Goal: Answer question/provide support: Share knowledge or assist other users

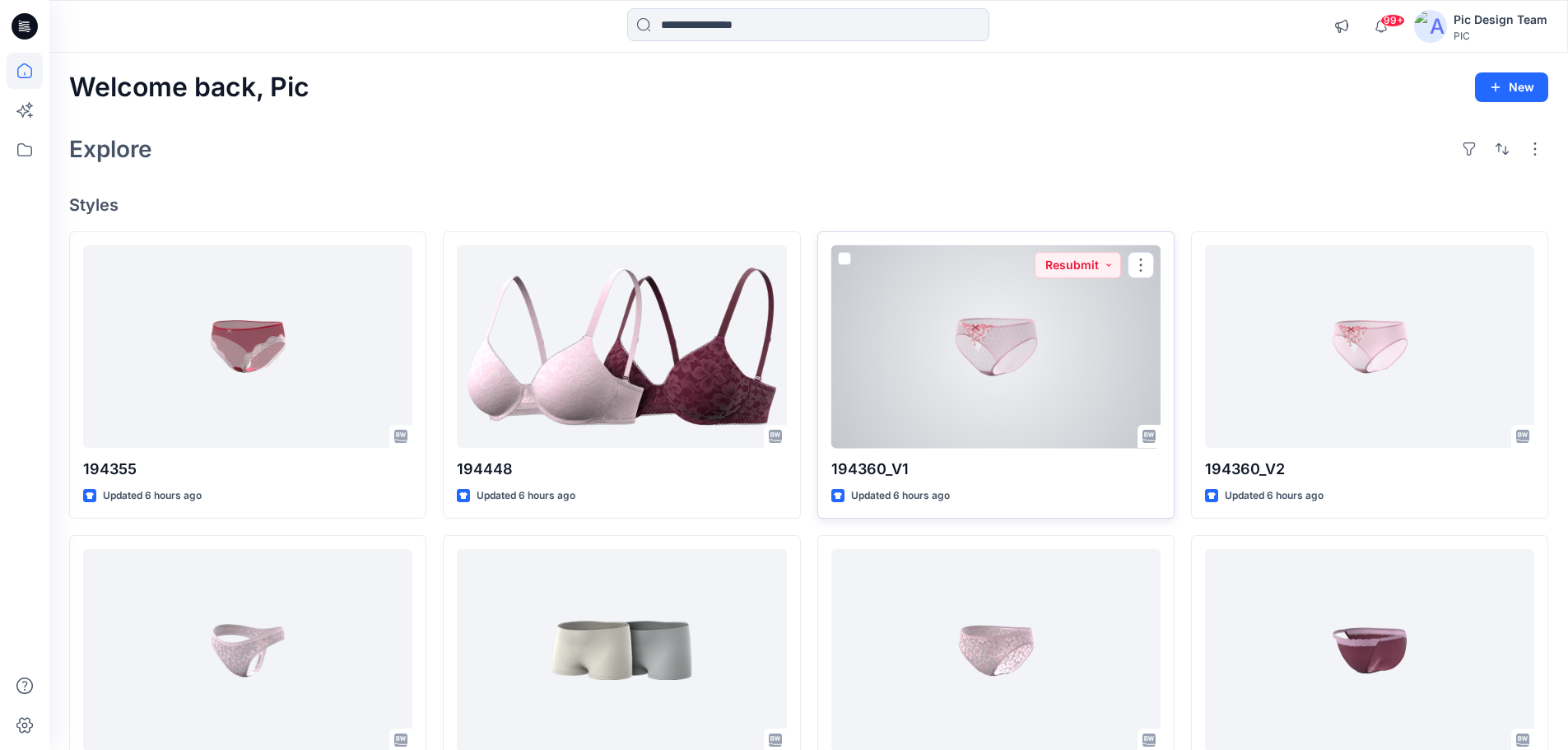
click at [965, 385] on div at bounding box center [996, 346] width 329 height 203
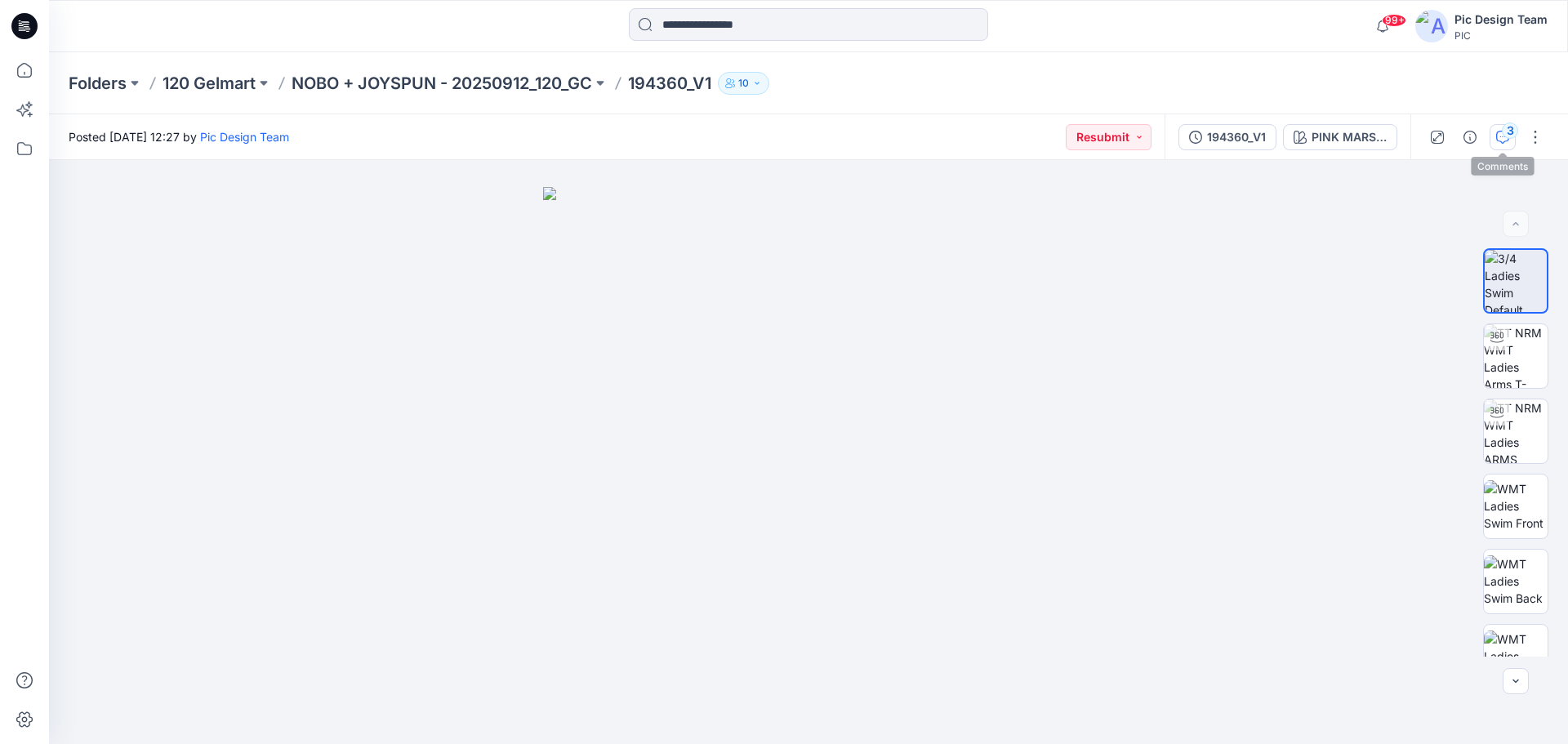
click at [1502, 134] on div "3" at bounding box center [1509, 130] width 16 height 16
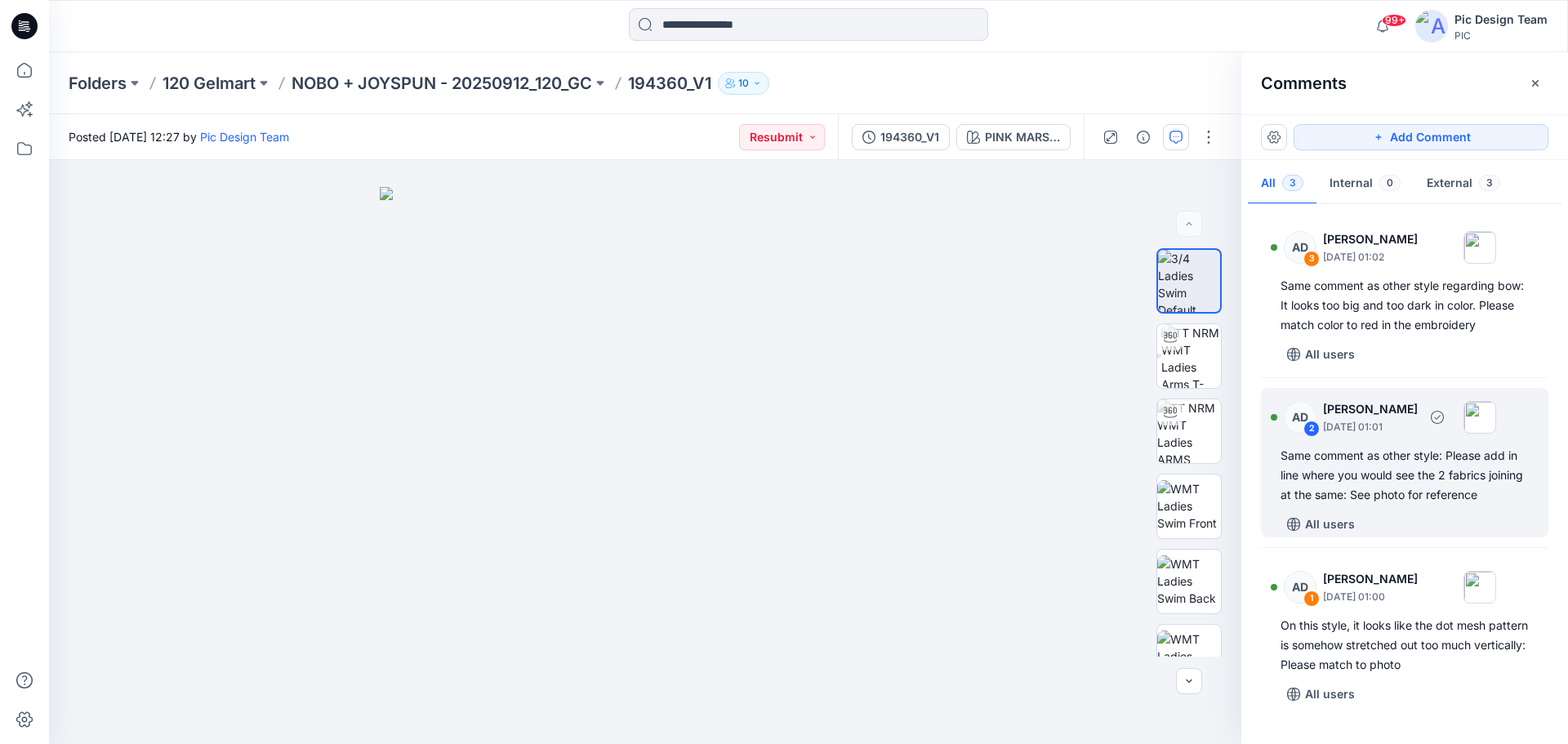
click at [1388, 475] on div "Same comment as other style: Please add in line where you would see the 2 fabri…" at bounding box center [1404, 476] width 248 height 59
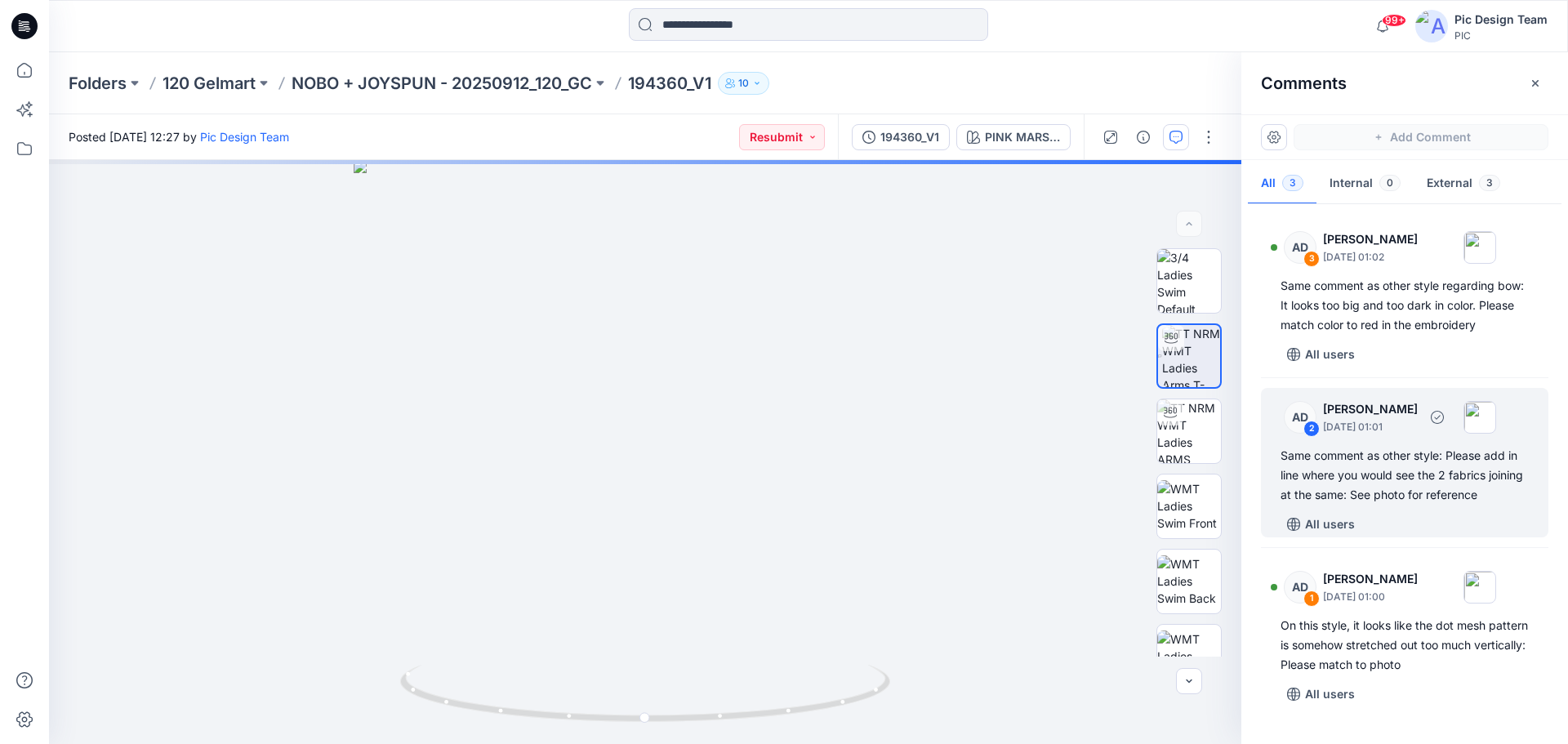
click at [1432, 472] on div "Same comment as other style: Please add in line where you would see the 2 fabri…" at bounding box center [1404, 476] width 248 height 59
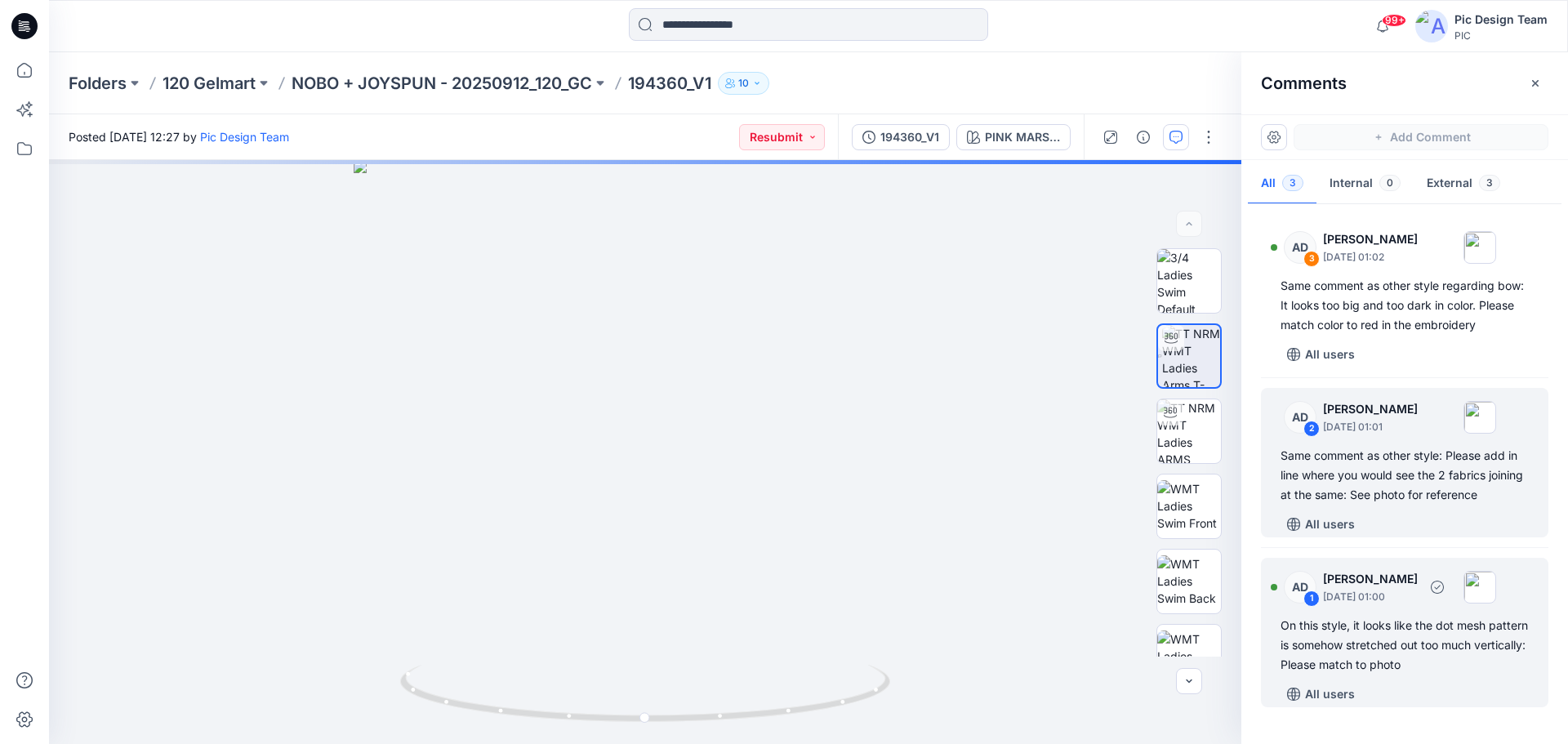
click at [1406, 643] on div "On this style, it looks like the dot mesh pattern is somehow stretched out too …" at bounding box center [1404, 645] width 248 height 59
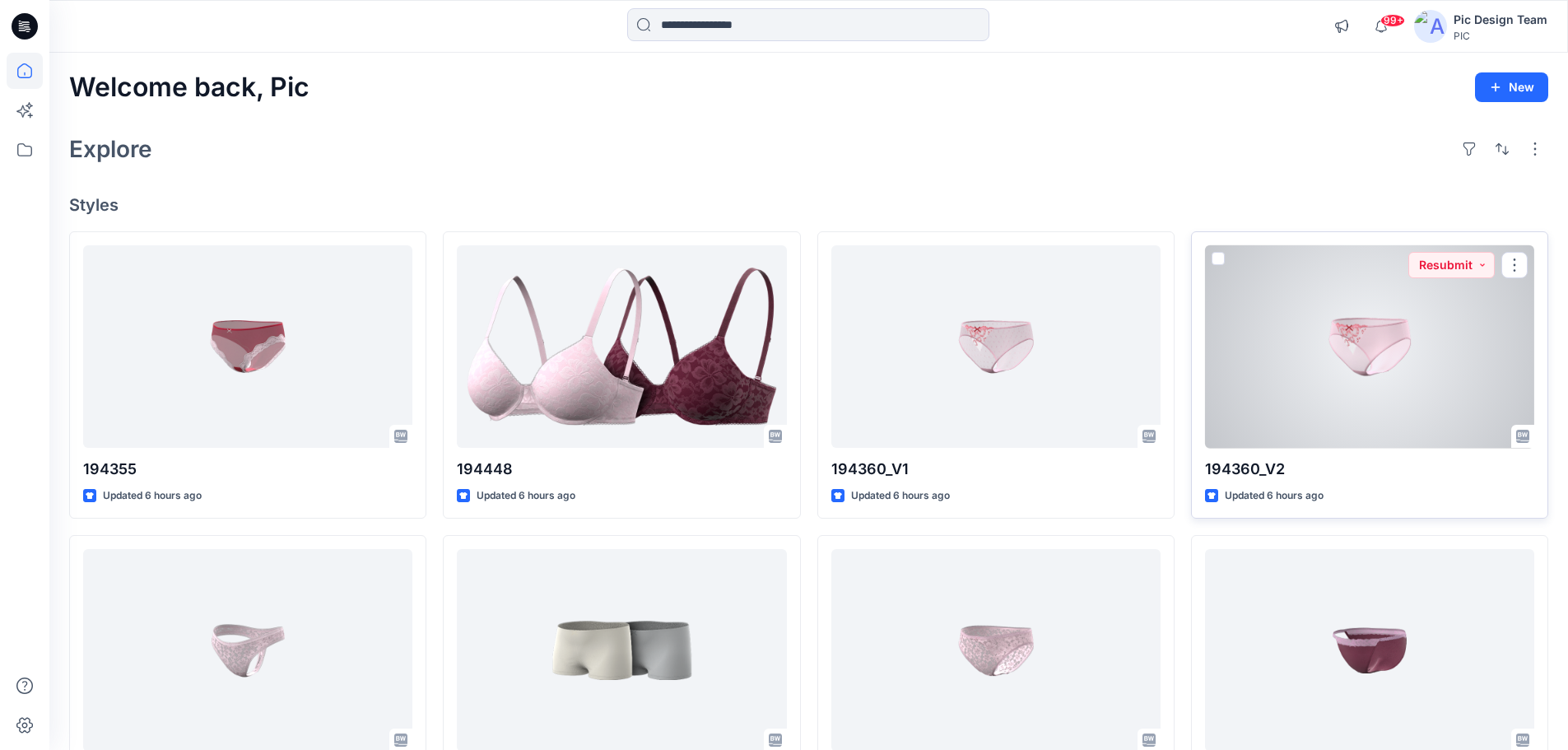
click at [1336, 419] on div at bounding box center [1369, 346] width 329 height 203
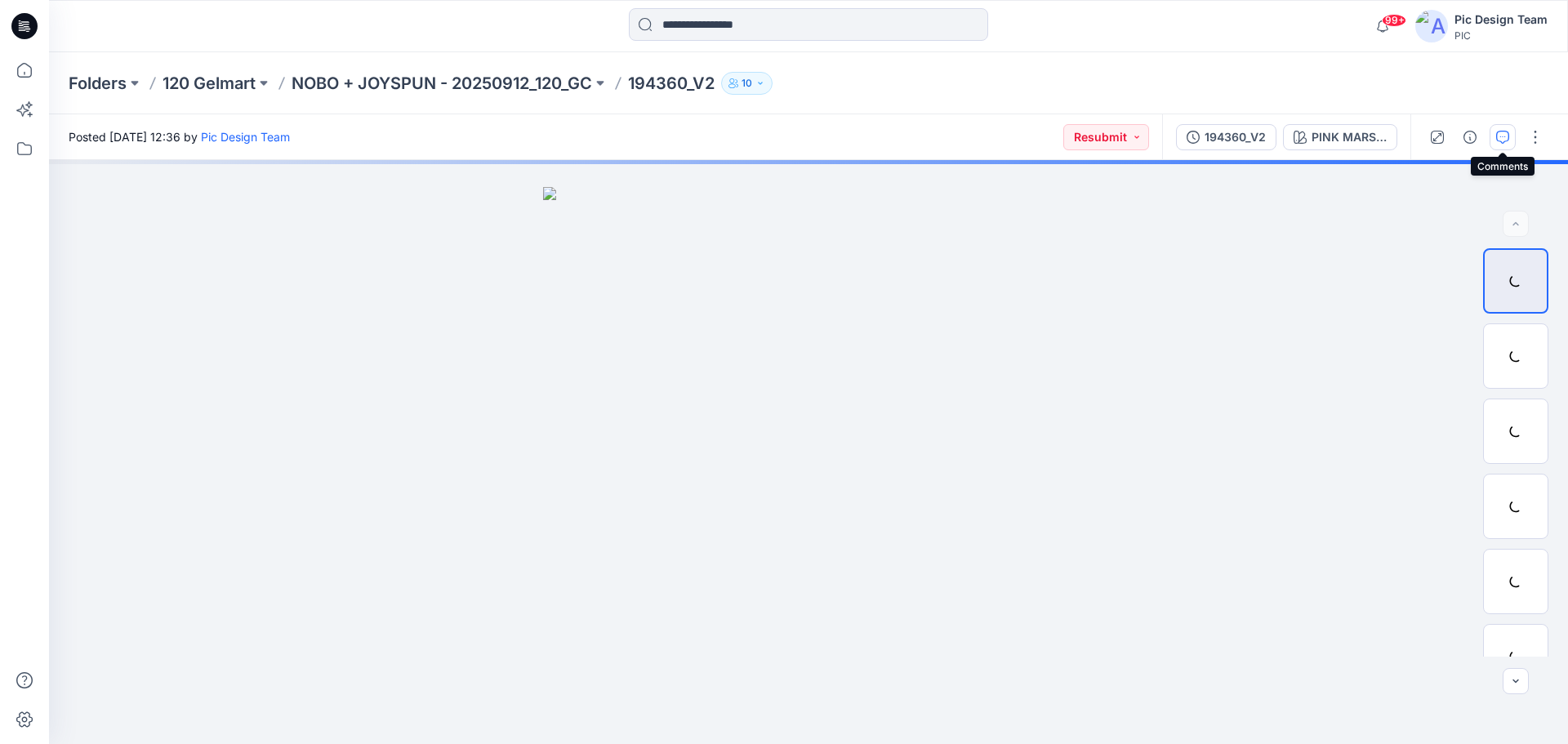
click at [1506, 137] on icon "button" at bounding box center [1501, 137] width 13 height 13
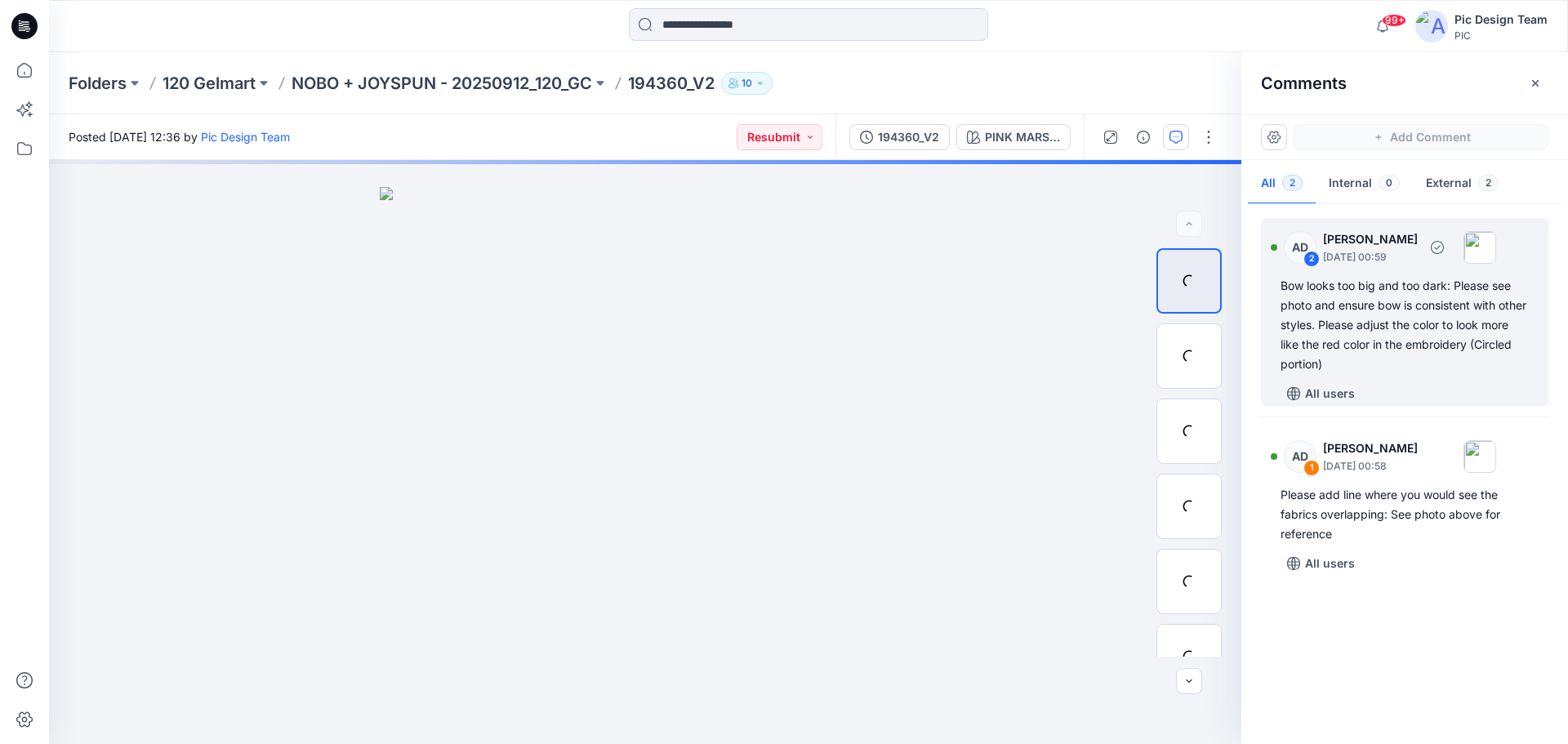
click at [1440, 336] on div "Bow looks too big and too dark: Please see photo and ensure bow is consistent w…" at bounding box center [1404, 325] width 248 height 98
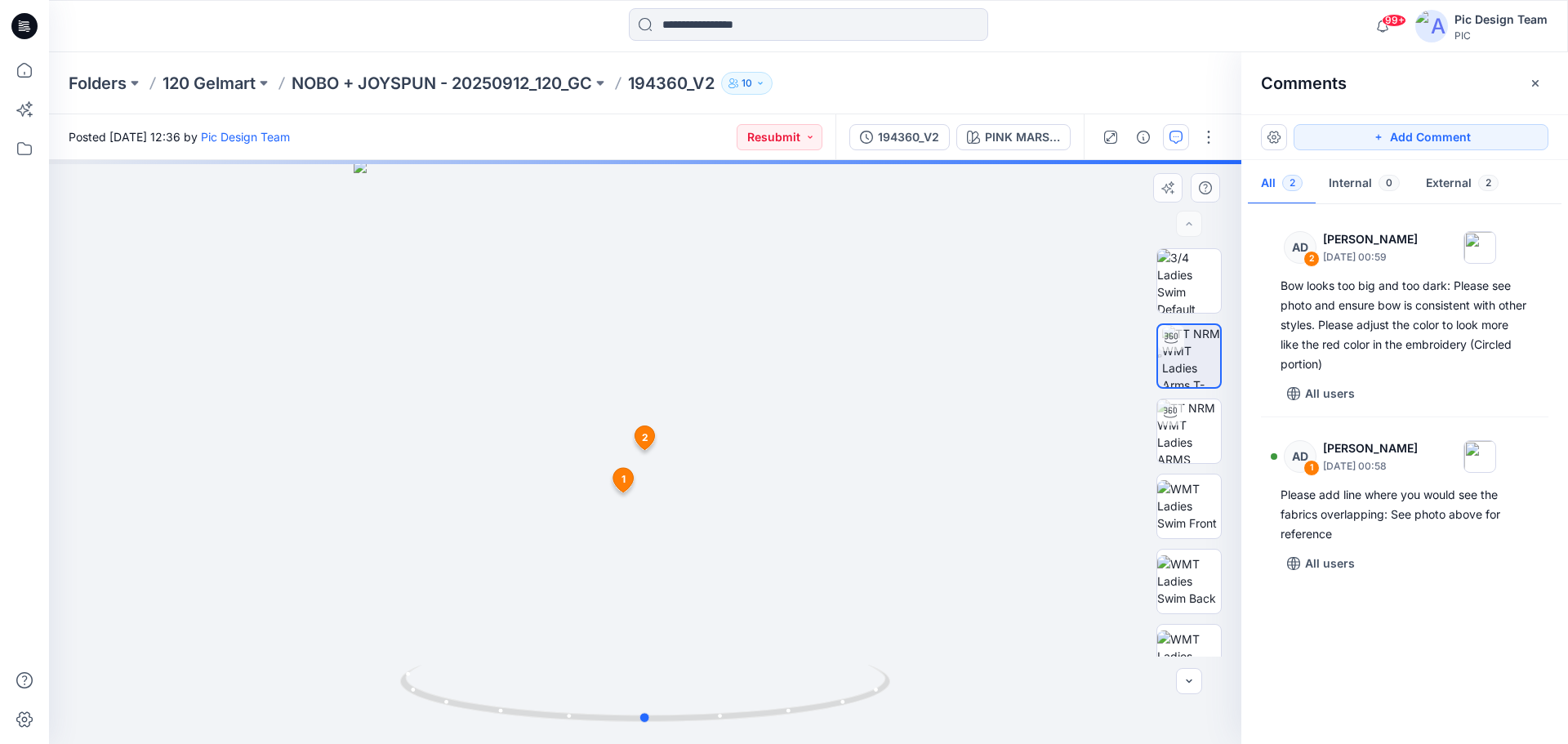
click at [1004, 544] on div at bounding box center [644, 452] width 1192 height 584
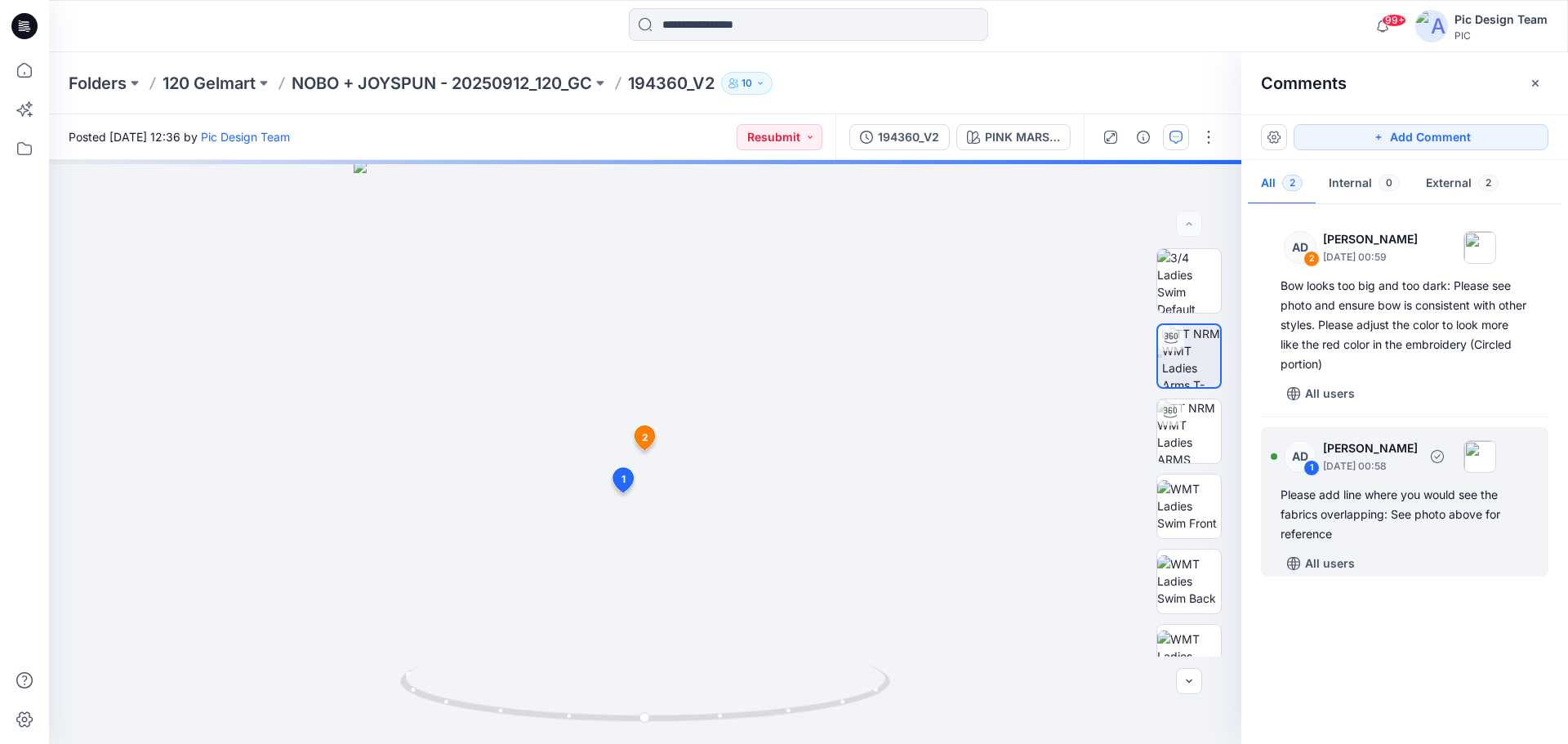
click at [1380, 515] on div "Please add line where you would see the fabrics overlapping: See photo above fo…" at bounding box center [1404, 515] width 248 height 59
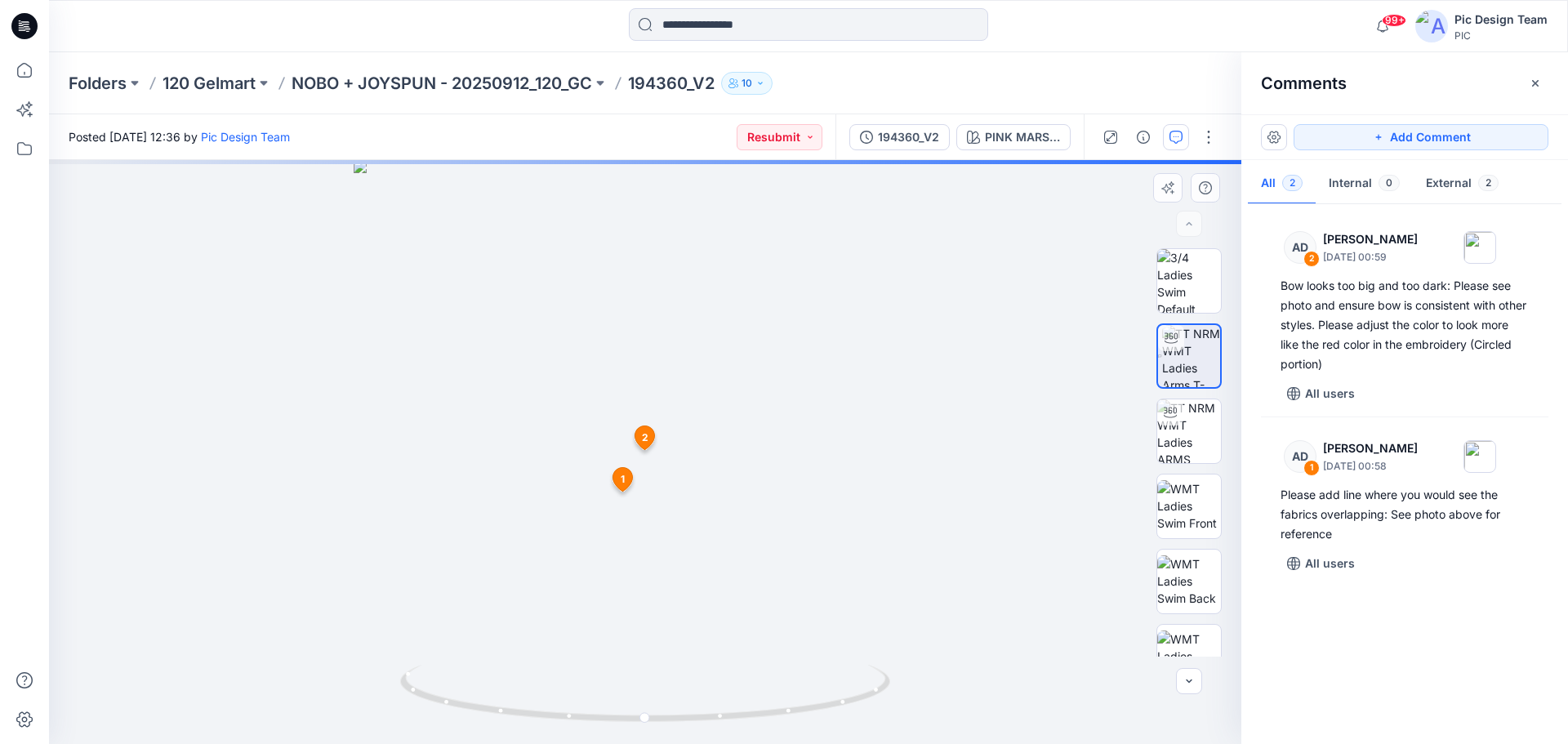
click at [621, 480] on span "1" at bounding box center [622, 479] width 4 height 14
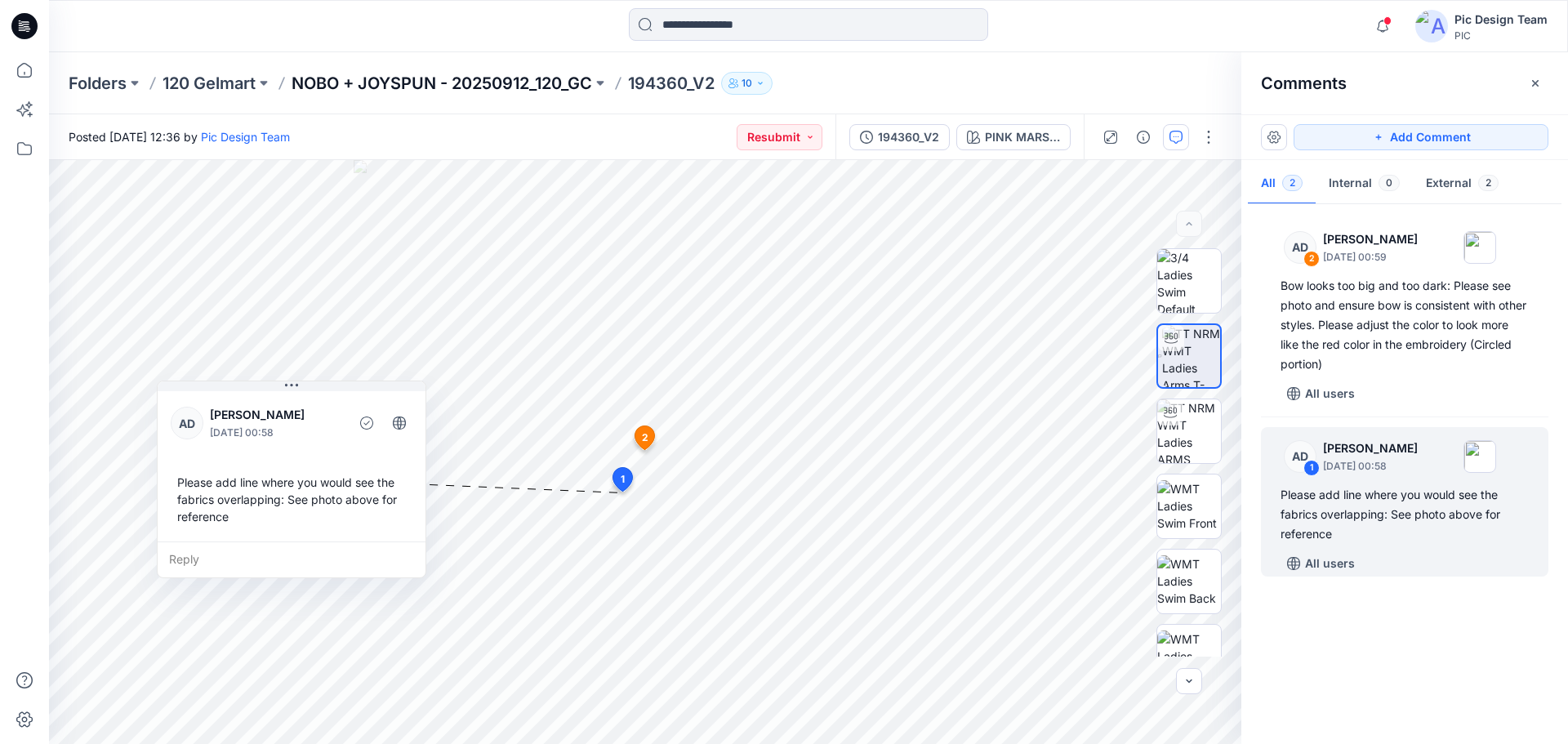
click at [450, 85] on p "NOBO + JOYSPUN - 20250912_120_GC" at bounding box center [442, 83] width 300 height 23
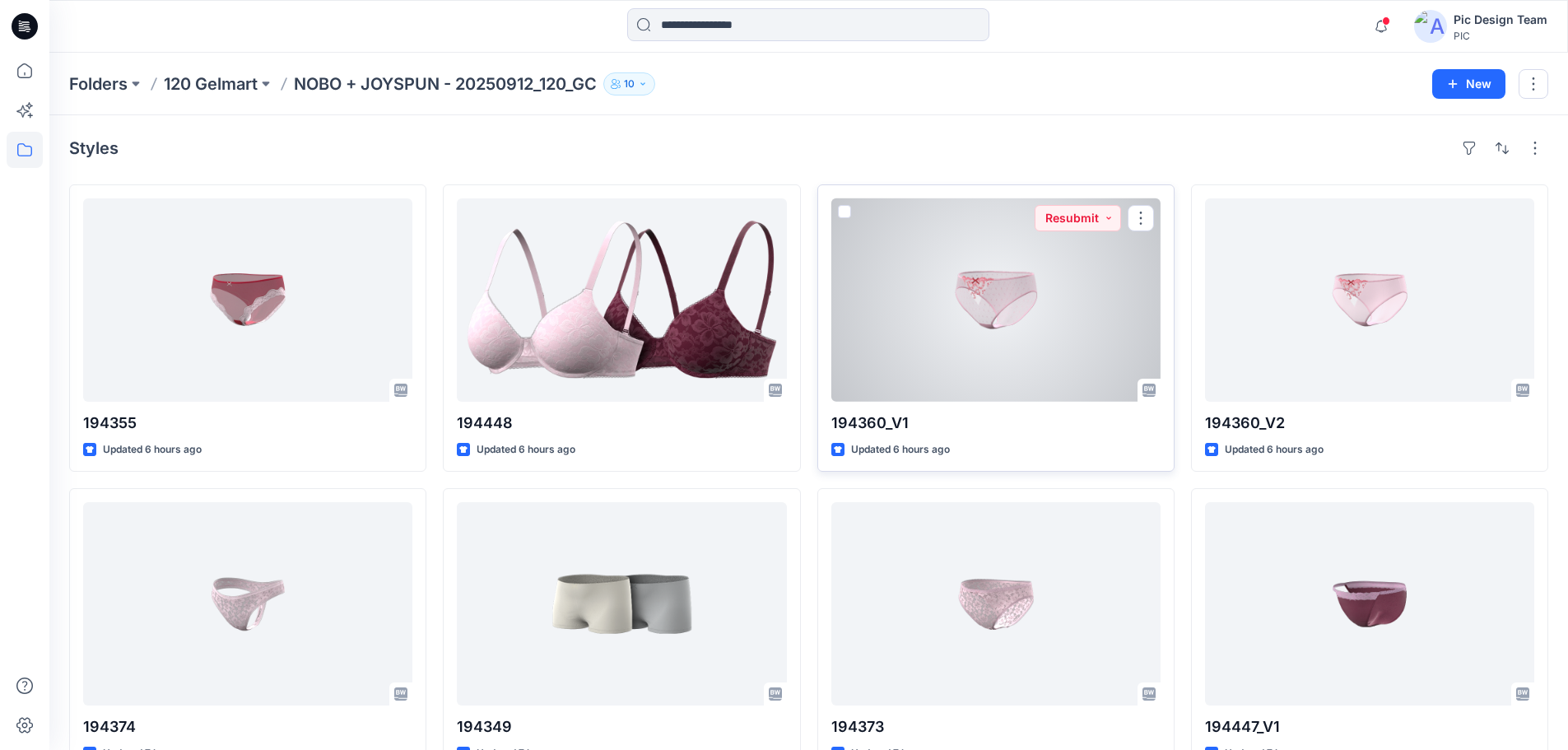
click at [1099, 303] on div at bounding box center [996, 299] width 329 height 203
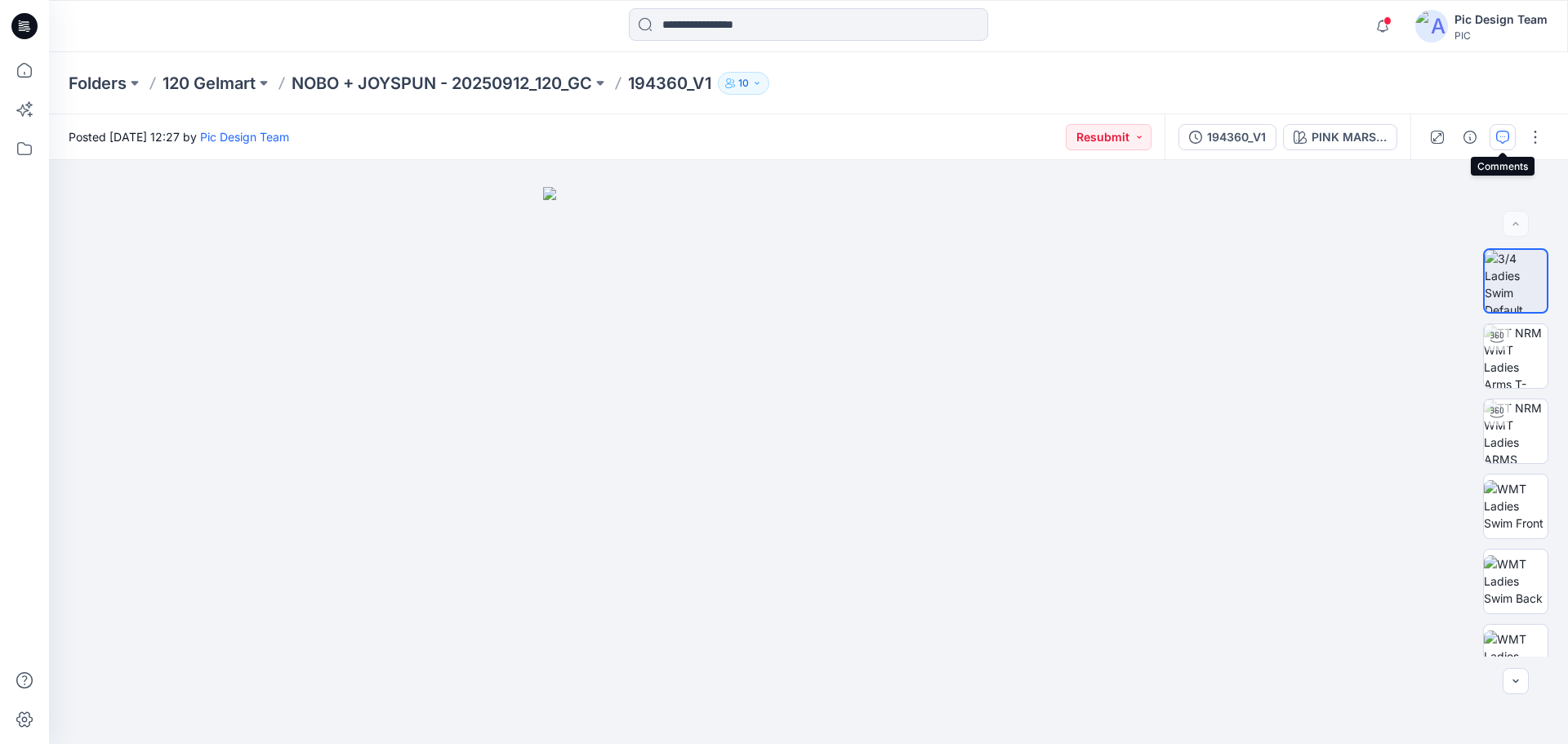
click at [1502, 129] on button "button" at bounding box center [1502, 137] width 26 height 26
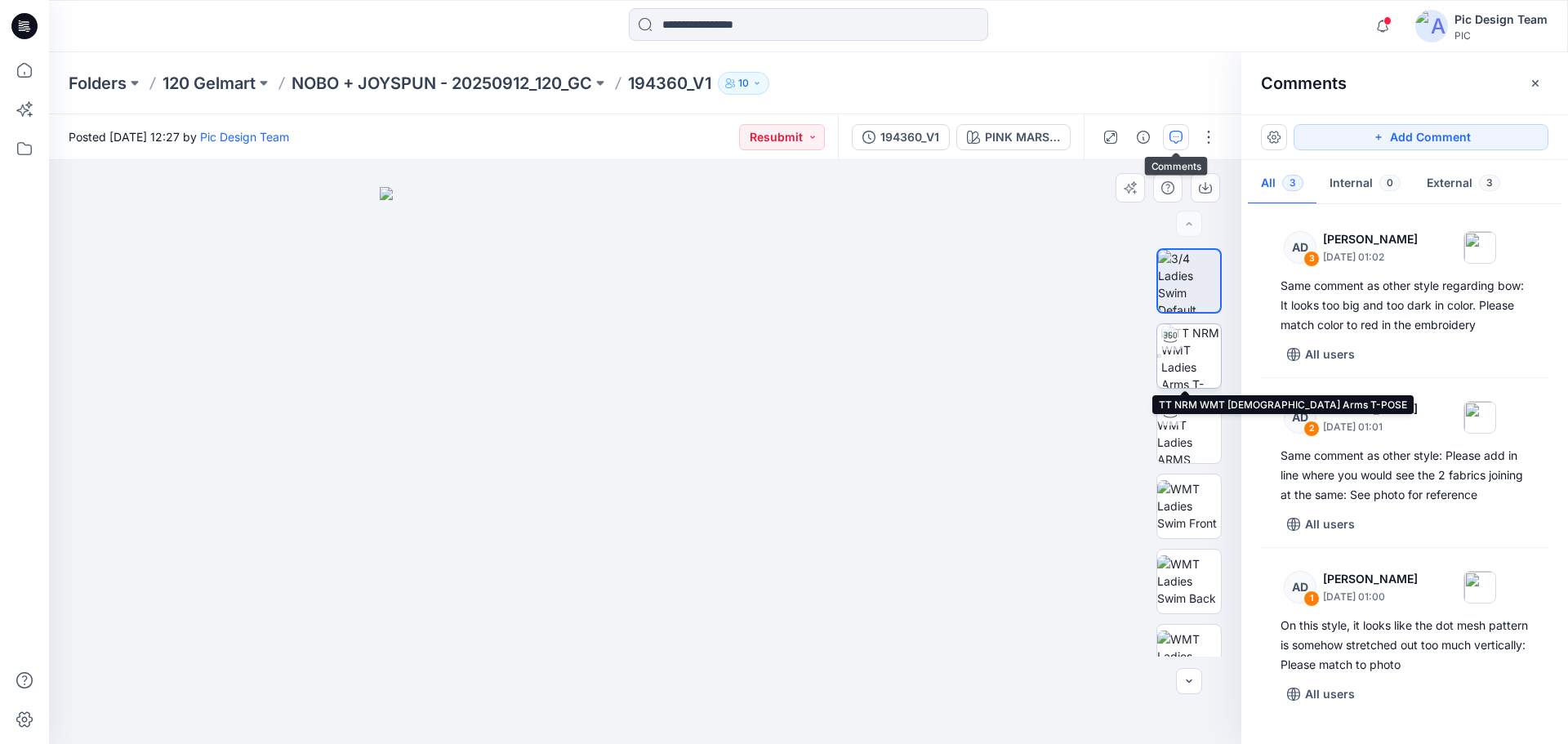
click at [1193, 341] on img at bounding box center [1191, 356] width 60 height 64
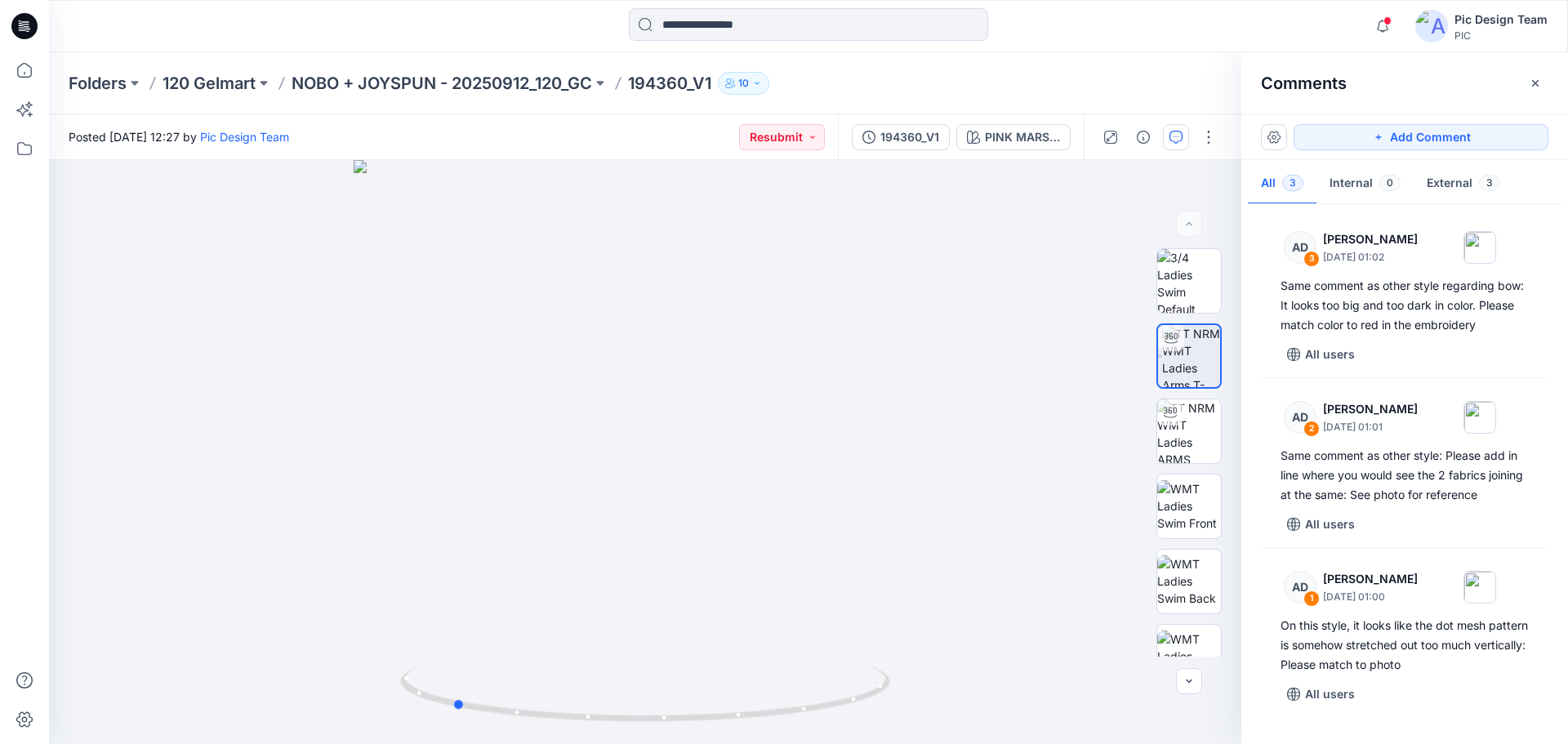
drag, startPoint x: 826, startPoint y: 707, endPoint x: 633, endPoint y: 744, distance: 196.5
click at [633, 743] on html "Notifications [PERSON_NAME] changed the status of 194355 to Resubmit ` View Sty…" at bounding box center [784, 372] width 1568 height 744
drag, startPoint x: 738, startPoint y: 716, endPoint x: 958, endPoint y: 704, distance: 220.3
click at [958, 704] on div at bounding box center [644, 452] width 1192 height 584
click at [526, 84] on p "NOBO + JOYSPUN - 20250912_120_GC" at bounding box center [442, 83] width 300 height 23
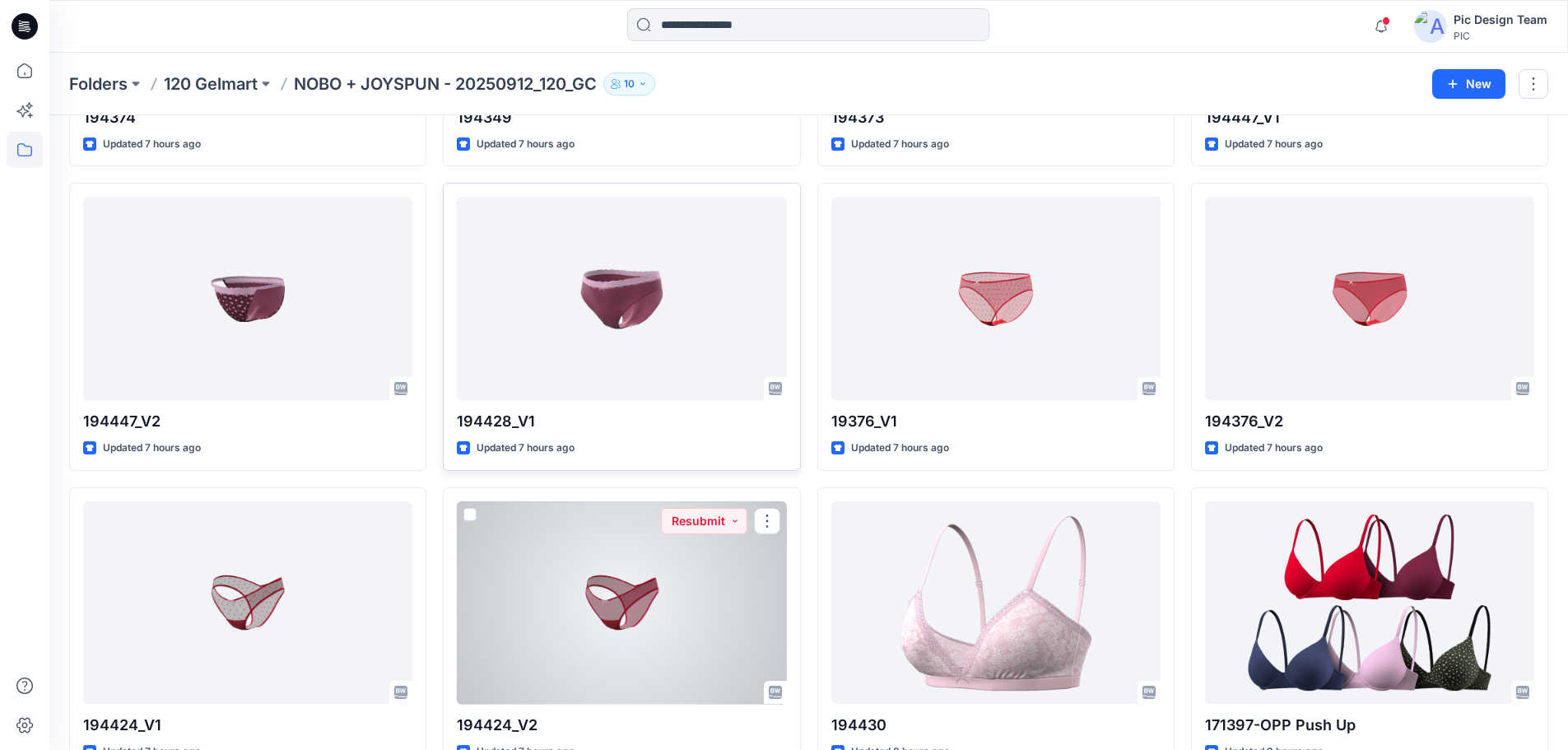
scroll to position [603, 0]
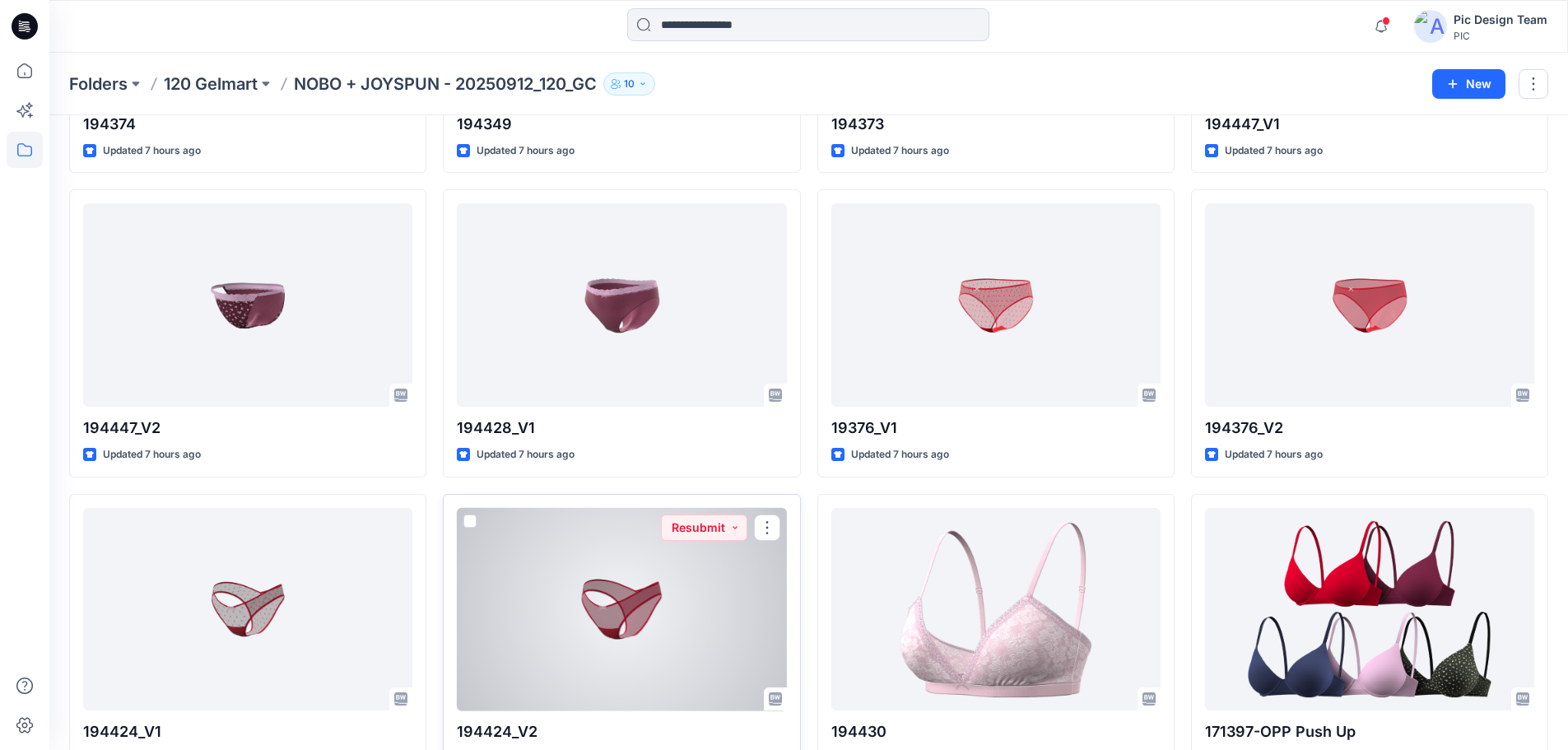
click at [560, 591] on div at bounding box center [621, 609] width 329 height 203
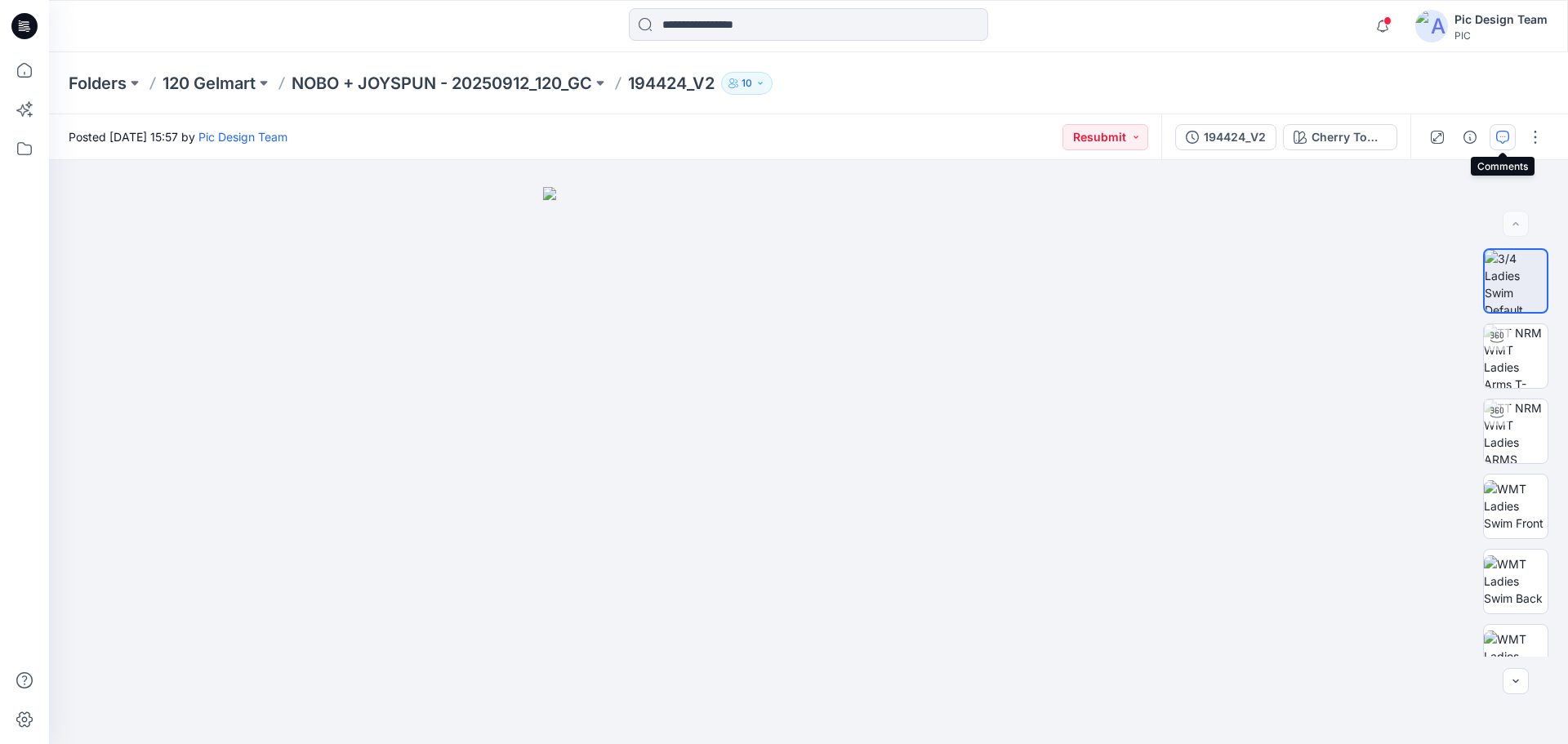
click at [1509, 136] on button "button" at bounding box center [1502, 137] width 26 height 26
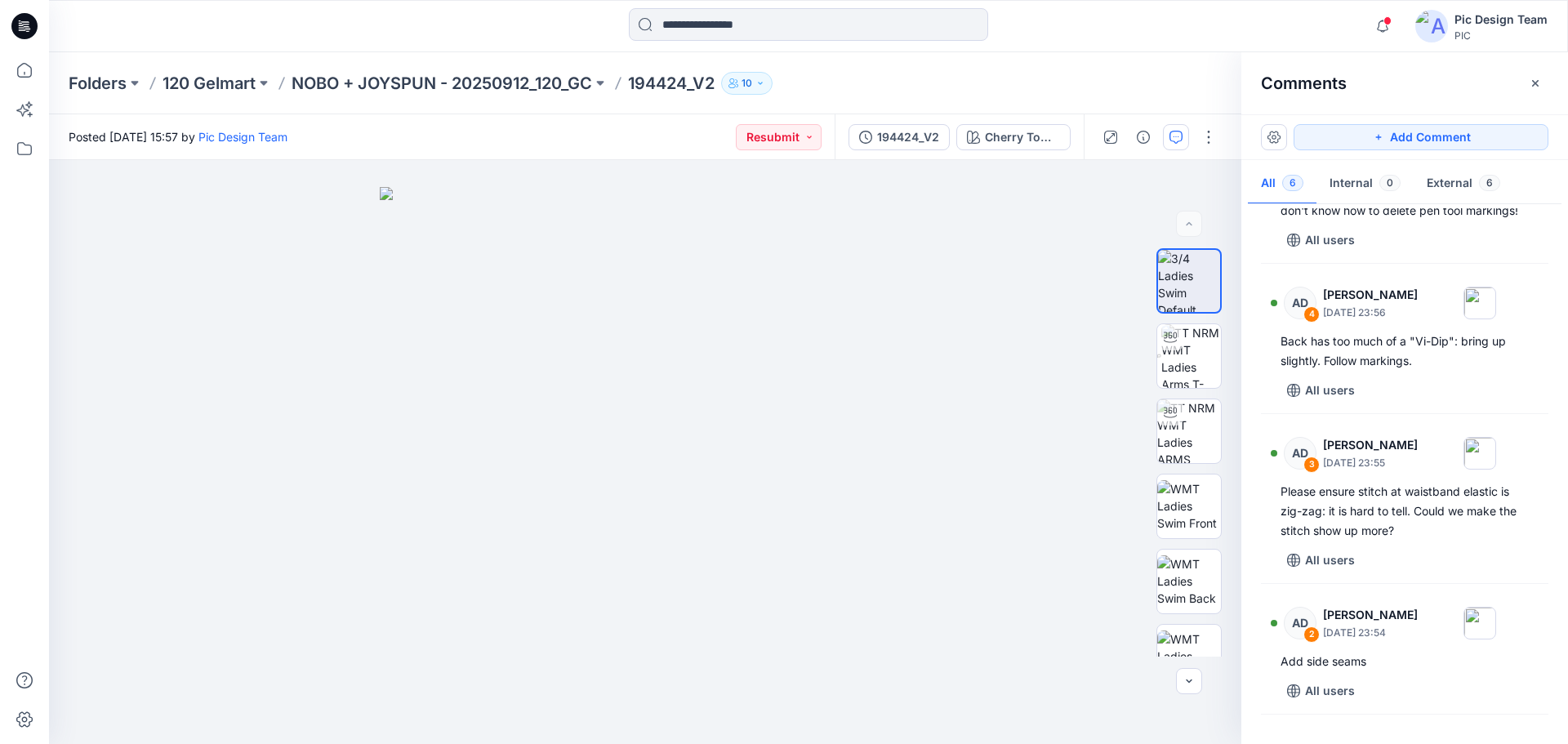
scroll to position [358, 0]
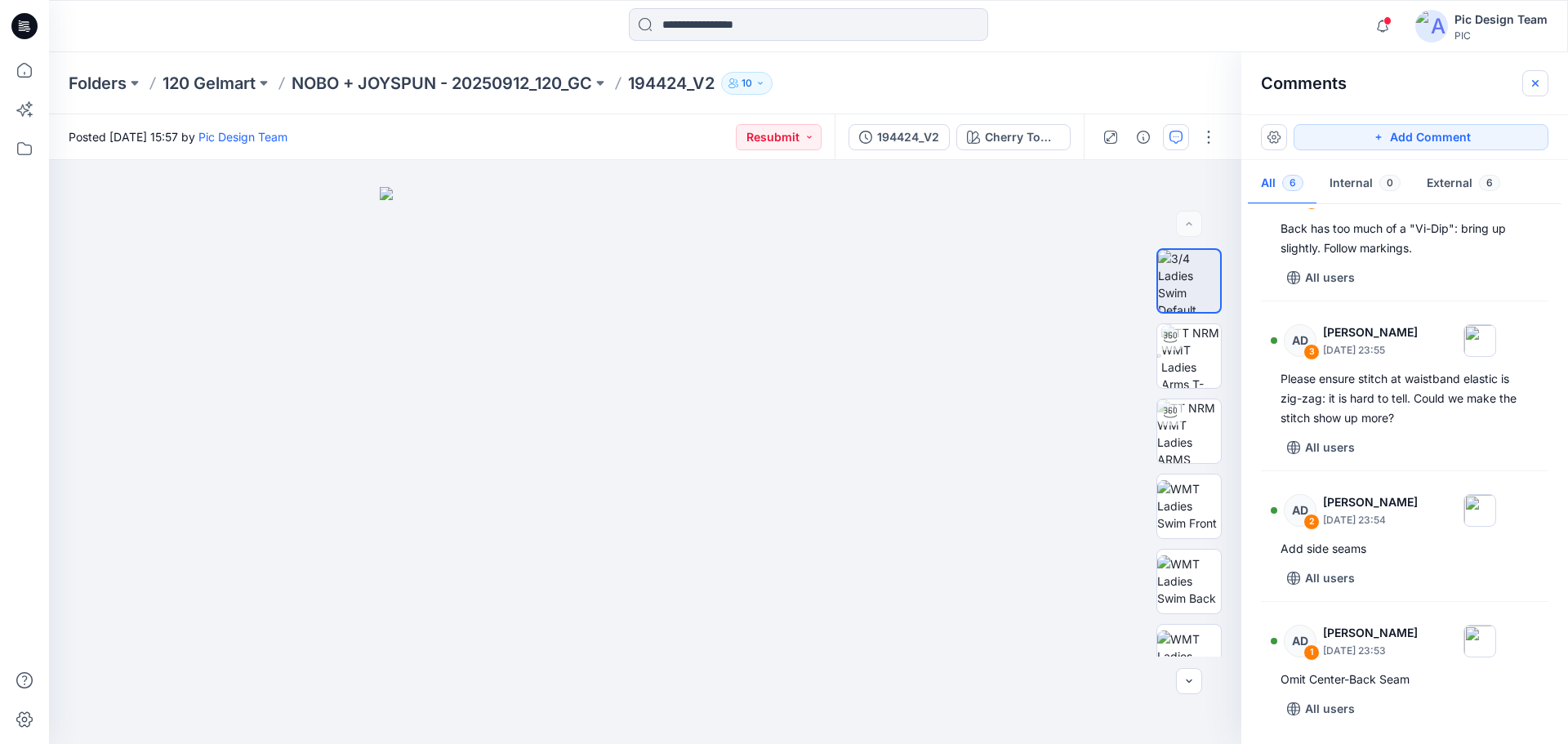
click at [1528, 84] on button "button" at bounding box center [1534, 83] width 26 height 26
